Goal: Use online tool/utility: Utilize a website feature to perform a specific function

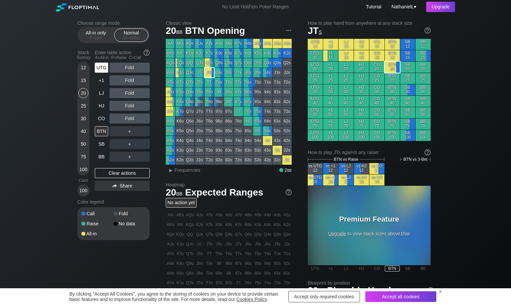
click at [101, 69] on div "UTG" at bounding box center [101, 68] width 13 height 10
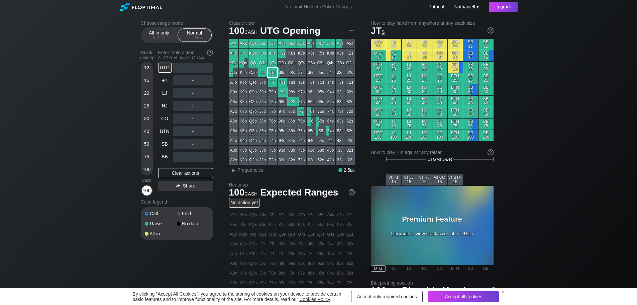
click at [147, 191] on div "100" at bounding box center [147, 190] width 10 height 10
click at [148, 194] on div "100" at bounding box center [147, 190] width 10 height 10
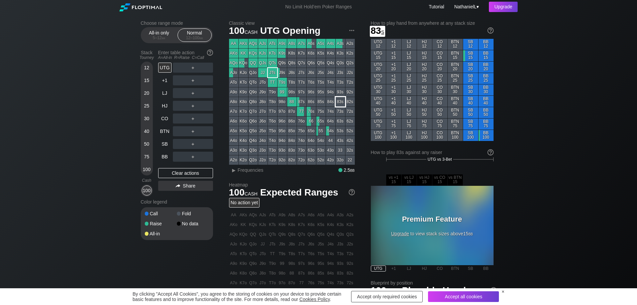
click at [342, 101] on div "83s" at bounding box center [340, 101] width 9 height 9
click at [150, 194] on div "100" at bounding box center [147, 190] width 10 height 10
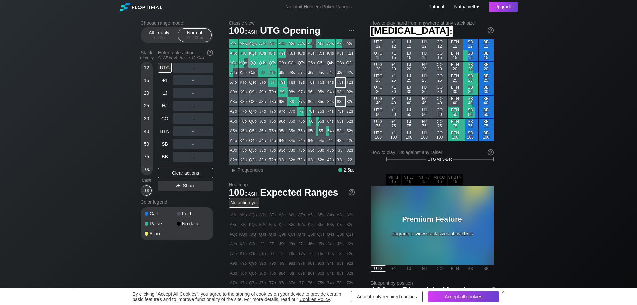
click at [340, 81] on div "T3s" at bounding box center [340, 82] width 9 height 9
click at [149, 195] on div "100" at bounding box center [147, 190] width 10 height 10
click at [149, 194] on div "100" at bounding box center [147, 190] width 10 height 10
click at [147, 193] on div "100" at bounding box center [147, 190] width 10 height 10
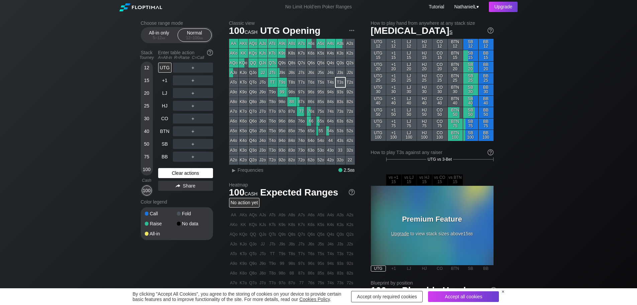
click at [179, 177] on div "Clear actions" at bounding box center [185, 173] width 55 height 10
click at [194, 173] on div "Clear actions" at bounding box center [185, 173] width 55 height 10
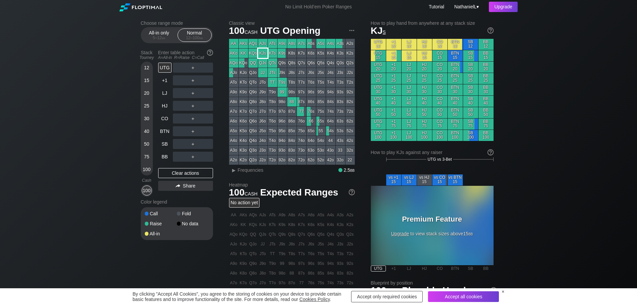
click at [259, 54] on div "KJs" at bounding box center [262, 53] width 9 height 9
click at [322, 53] on div "K5s" at bounding box center [321, 53] width 9 height 9
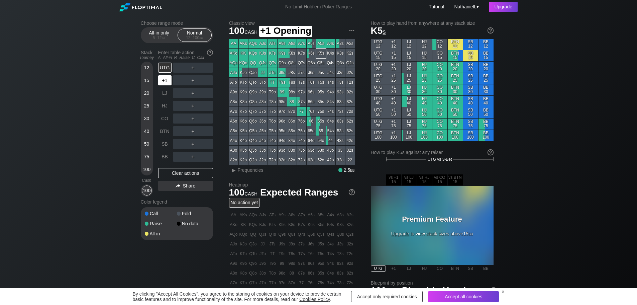
click at [166, 79] on div "+1" at bounding box center [164, 80] width 13 height 10
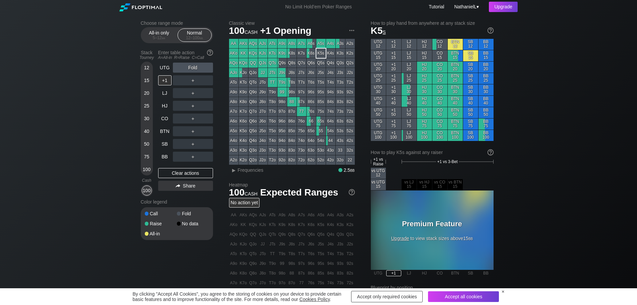
click at [320, 44] on div "A5s" at bounding box center [321, 43] width 9 height 9
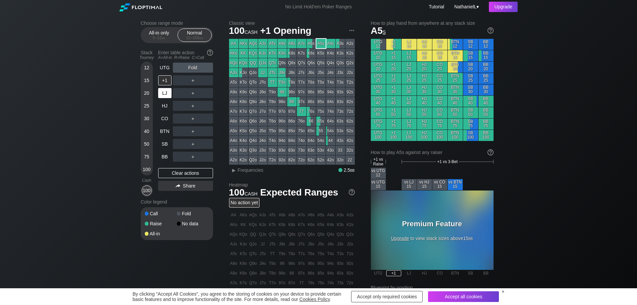
click at [165, 97] on div "LJ" at bounding box center [164, 93] width 13 height 10
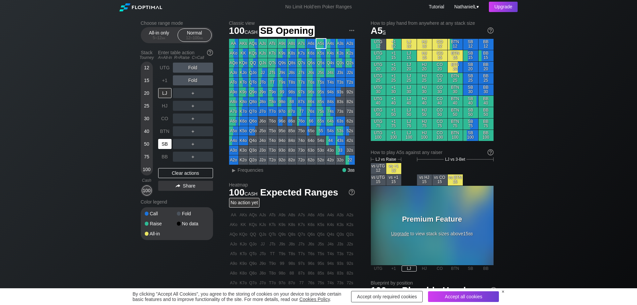
click at [166, 148] on div "SB" at bounding box center [164, 144] width 13 height 10
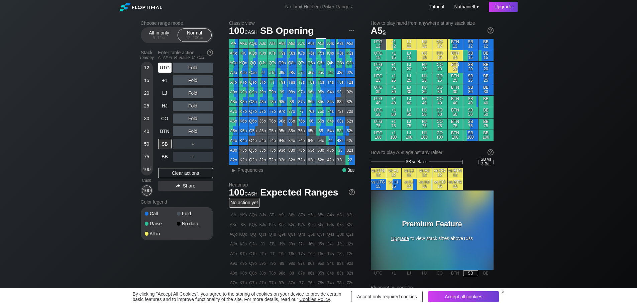
click at [166, 68] on div "UTG" at bounding box center [164, 68] width 13 height 10
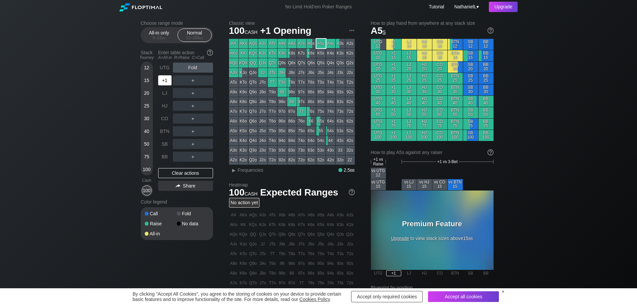
click at [162, 85] on div "+1" at bounding box center [164, 80] width 13 height 10
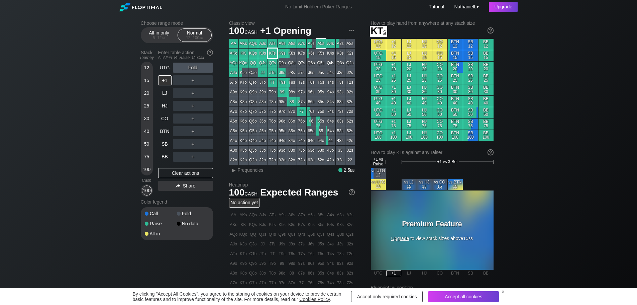
click at [273, 55] on div "KTs" at bounding box center [272, 53] width 9 height 9
click at [351, 113] on div "72s" at bounding box center [350, 111] width 9 height 9
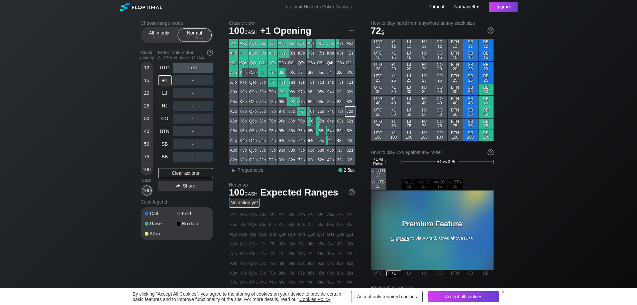
click at [510, 94] on div "Choose range mode All-in only 5 – 12 bb Normal 12 – 100 bb Stack Tourney Enter …" at bounding box center [318, 230] width 637 height 432
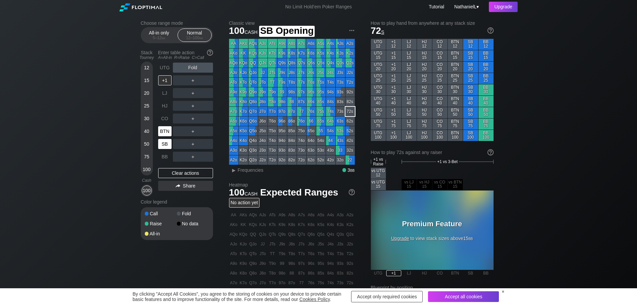
drag, startPoint x: 156, startPoint y: 57, endPoint x: 162, endPoint y: 135, distance: 78.1
click at [166, 138] on div "Stack Tourney Enter table action A=All-in R=Raise C=Call [PHONE_NUMBER] [PHONE_…" at bounding box center [177, 121] width 72 height 149
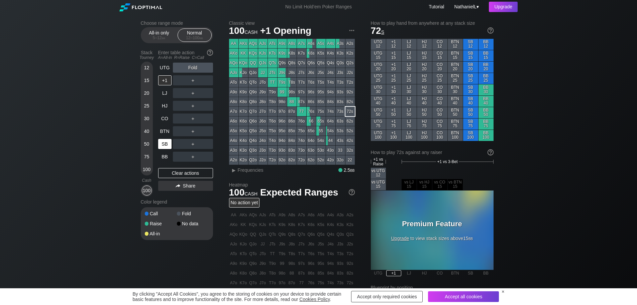
click at [163, 142] on div "SB" at bounding box center [164, 144] width 13 height 10
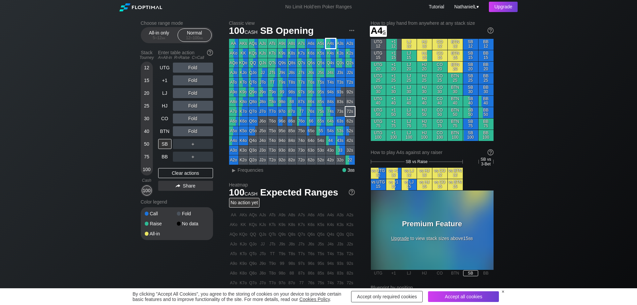
click at [349, 60] on div "Q2s" at bounding box center [350, 62] width 9 height 9
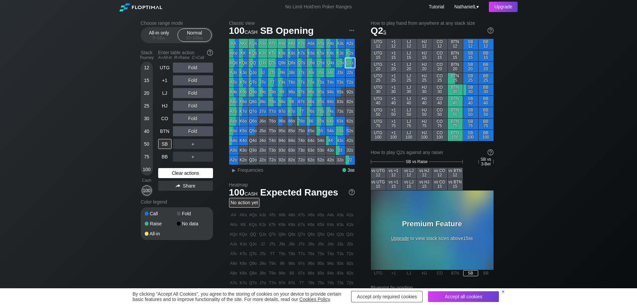
click at [184, 173] on div "Clear actions" at bounding box center [185, 173] width 55 height 10
click at [206, 147] on div "C ✕" at bounding box center [206, 144] width 13 height 10
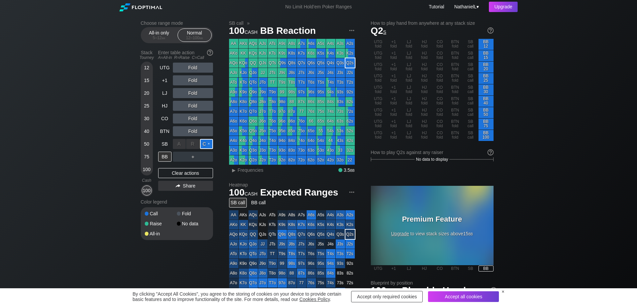
click at [211, 145] on div "C ✕" at bounding box center [206, 144] width 13 height 10
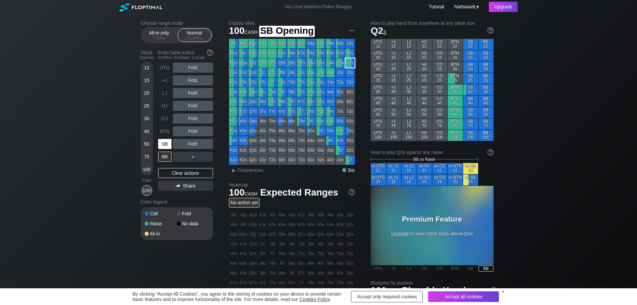
click at [168, 147] on div "SB" at bounding box center [164, 144] width 13 height 10
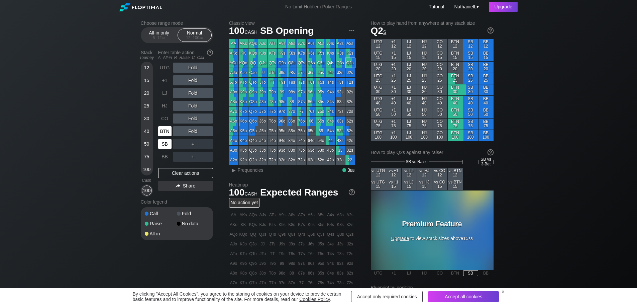
click at [164, 134] on div "BTN" at bounding box center [164, 131] width 13 height 10
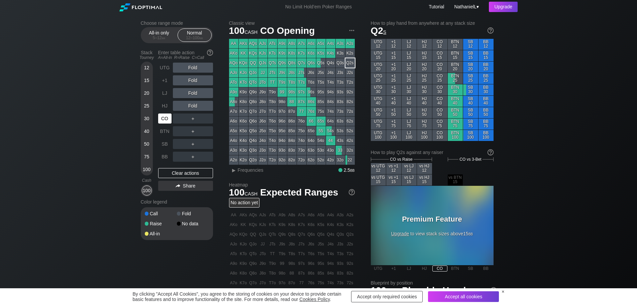
click at [162, 121] on div "CO" at bounding box center [164, 118] width 13 height 10
drag, startPoint x: 162, startPoint y: 111, endPoint x: 163, endPoint y: 106, distance: 5.4
click at [162, 110] on div "HJ" at bounding box center [165, 105] width 15 height 13
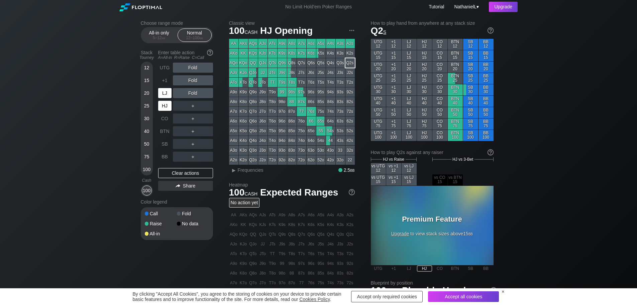
click at [163, 98] on div "LJ" at bounding box center [164, 93] width 13 height 10
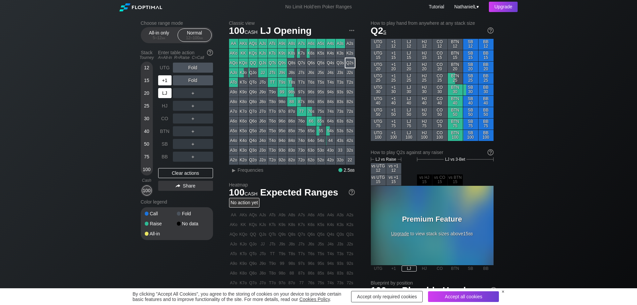
click at [164, 87] on div "UTG Fold +1 Fold LJ ＋ HJ ＋ CO ＋ BTN ＋ SB ＋ BB ＋" at bounding box center [185, 112] width 55 height 99
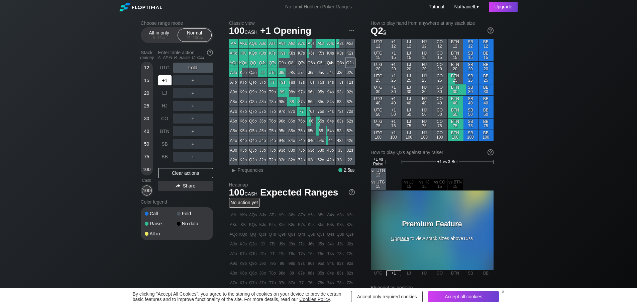
click at [165, 79] on div "+1" at bounding box center [164, 80] width 13 height 10
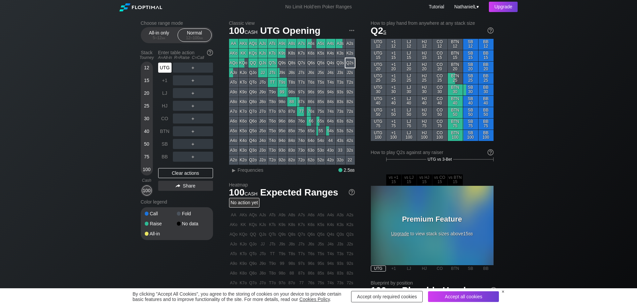
click at [166, 68] on div "UTG" at bounding box center [164, 68] width 13 height 10
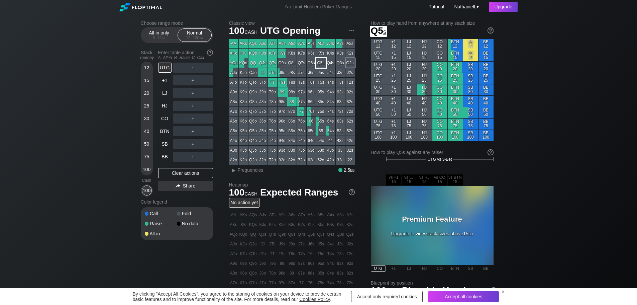
click at [325, 66] on div "Q5s" at bounding box center [321, 62] width 9 height 9
click at [189, 67] on div "R ✕" at bounding box center [192, 68] width 13 height 10
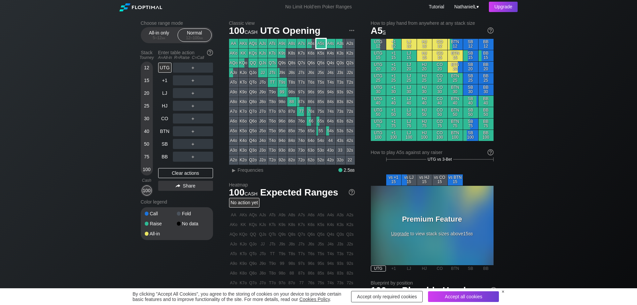
click at [325, 44] on div "A5s" at bounding box center [321, 43] width 9 height 9
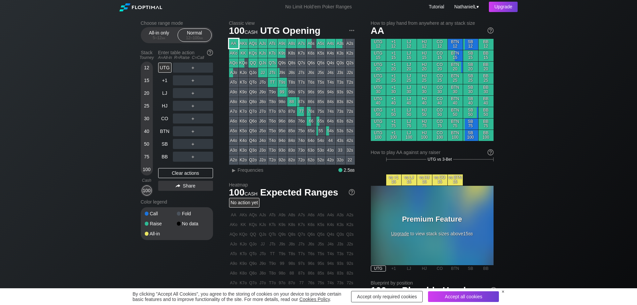
click at [236, 42] on div "AA" at bounding box center [233, 43] width 9 height 9
click at [168, 70] on div "UTG" at bounding box center [164, 68] width 13 height 10
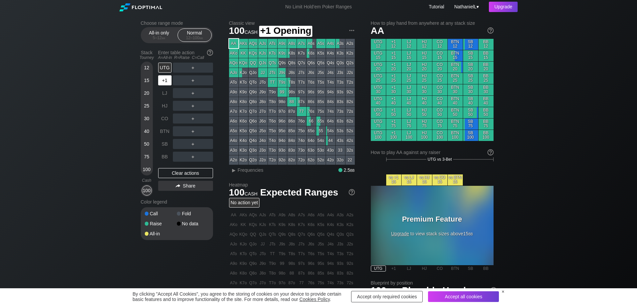
click at [169, 80] on div "+1" at bounding box center [164, 80] width 13 height 10
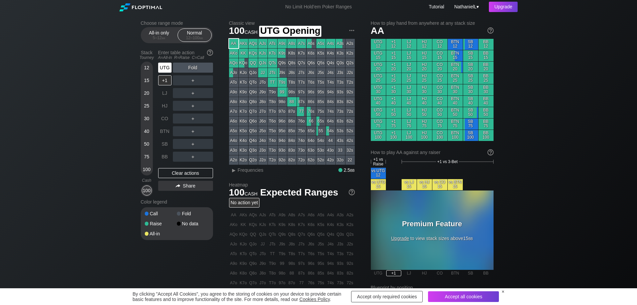
click at [163, 70] on div "UTG" at bounding box center [164, 68] width 13 height 10
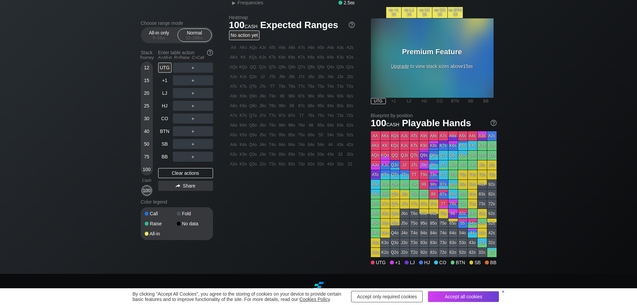
scroll to position [201, 0]
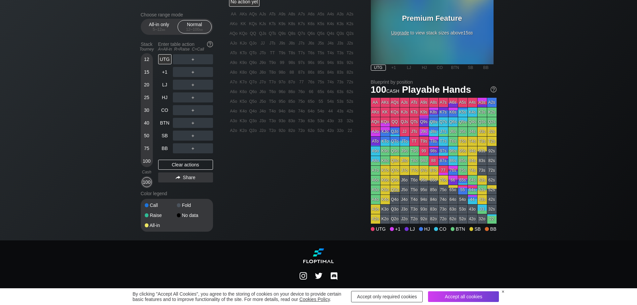
click at [420, 116] on div "K9s" at bounding box center [424, 111] width 9 height 9
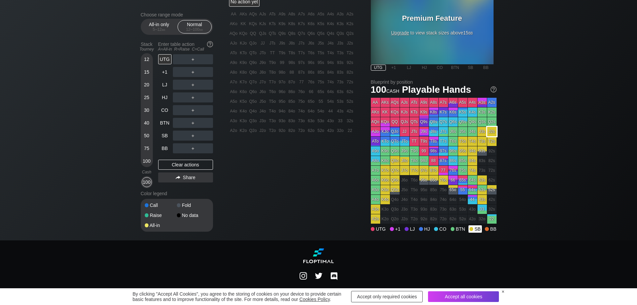
drag, startPoint x: 599, startPoint y: 133, endPoint x: 594, endPoint y: 130, distance: 5.7
click at [510, 132] on div "Choose range mode All-in only 5 – 12 bb Normal 12 – 100 bb Stack Tourney Enter …" at bounding box center [318, 26] width 637 height 427
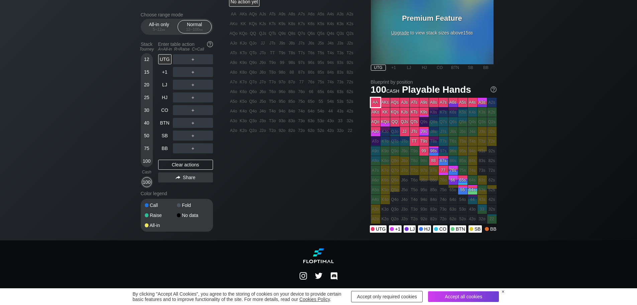
click at [377, 101] on div "AA" at bounding box center [375, 102] width 9 height 9
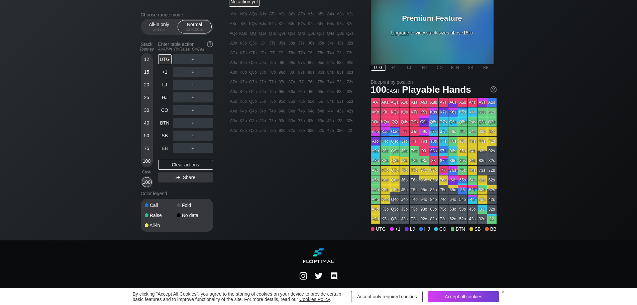
click at [432, 93] on h1 "100 cash Playable Hands" at bounding box center [434, 89] width 126 height 11
click at [447, 176] on div "76o" at bounding box center [443, 179] width 9 height 9
